Goal: Task Accomplishment & Management: Manage account settings

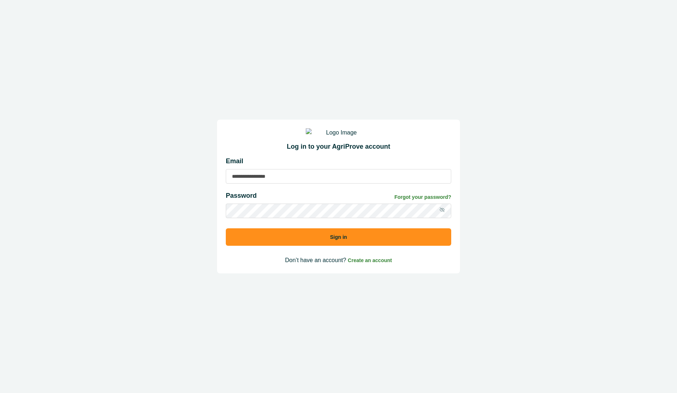
type input "**********"
click at [342, 159] on button "Sign in" at bounding box center [338, 236] width 225 height 17
